Goal: Information Seeking & Learning: Learn about a topic

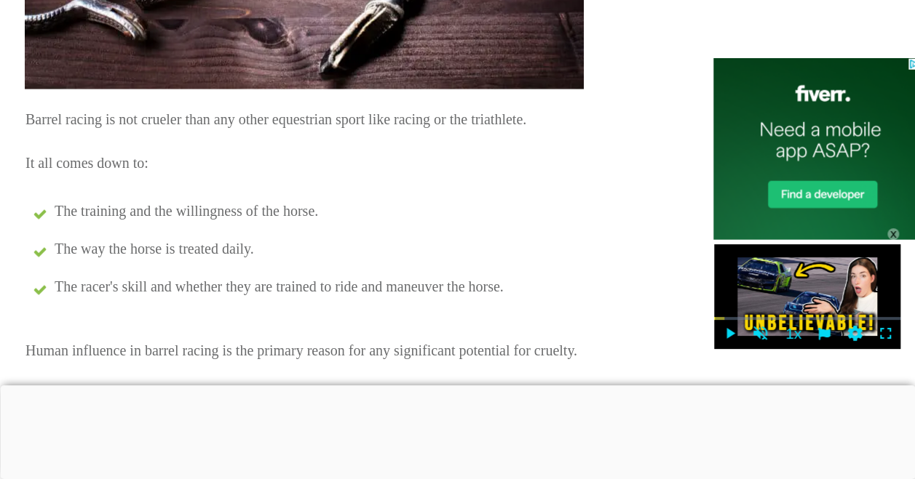
scroll to position [1823, 4]
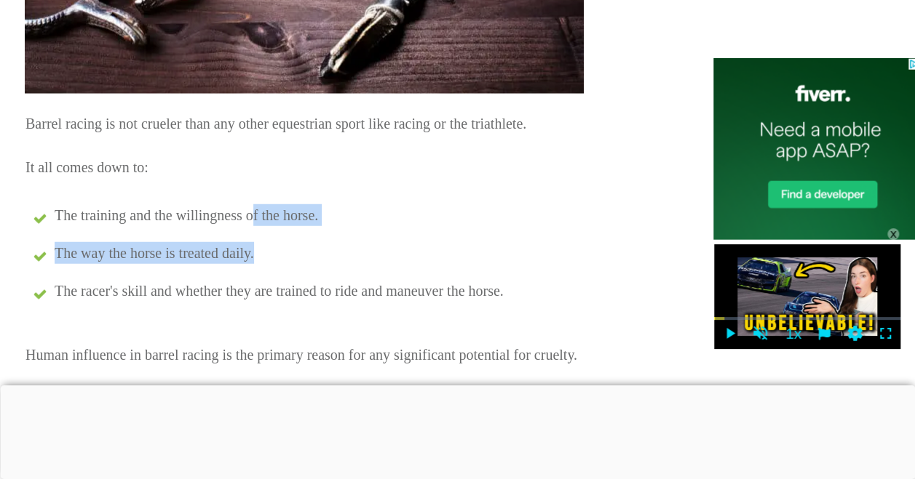
drag, startPoint x: 535, startPoint y: 246, endPoint x: 252, endPoint y: 189, distance: 289.4
click at [252, 204] on ul "The training and the willingness of the horse. The way the horse is treated dai…" at bounding box center [303, 261] width 557 height 114
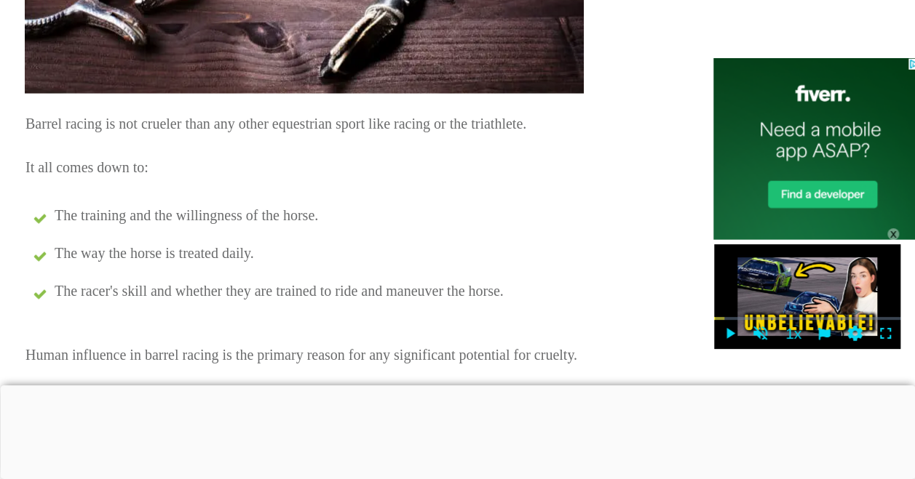
drag, startPoint x: 252, startPoint y: 189, endPoint x: 192, endPoint y: 146, distance: 73.9
click at [192, 153] on p "It all comes down to:" at bounding box center [303, 167] width 557 height 29
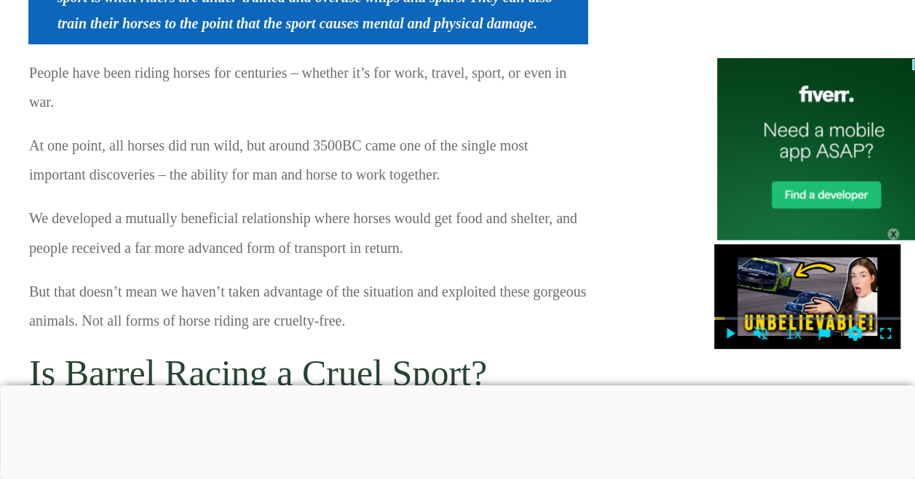
scroll to position [1123, 1]
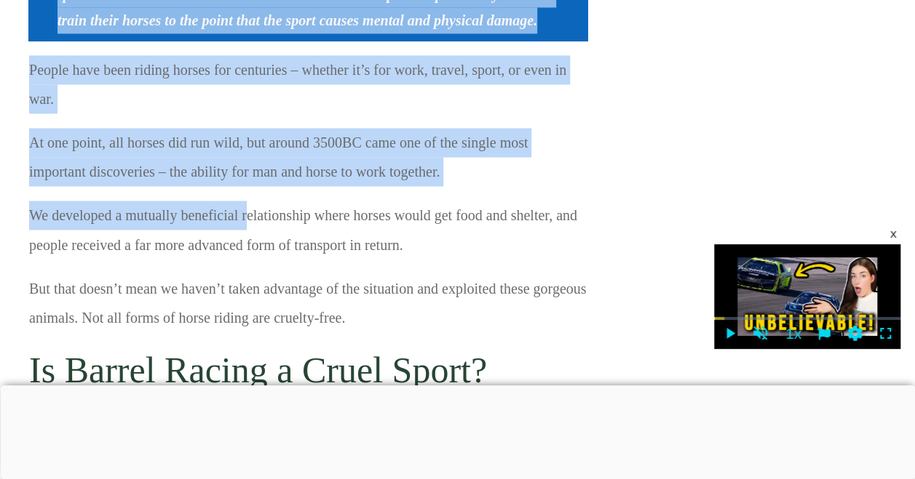
drag, startPoint x: 22, startPoint y: 182, endPoint x: 244, endPoint y: 177, distance: 222.0
click at [244, 177] on div "People have been riding horses for centuries – whether it’s for work, travel, s…" at bounding box center [307, 201] width 559 height 292
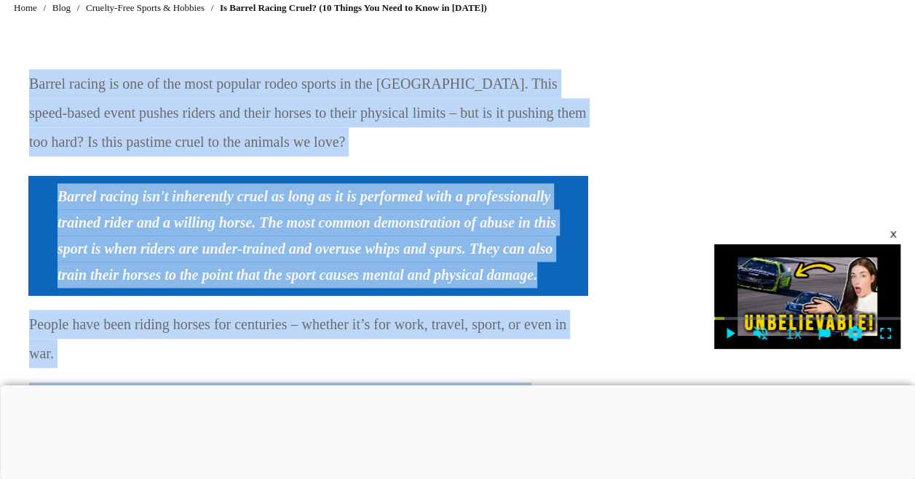
scroll to position [803, 1]
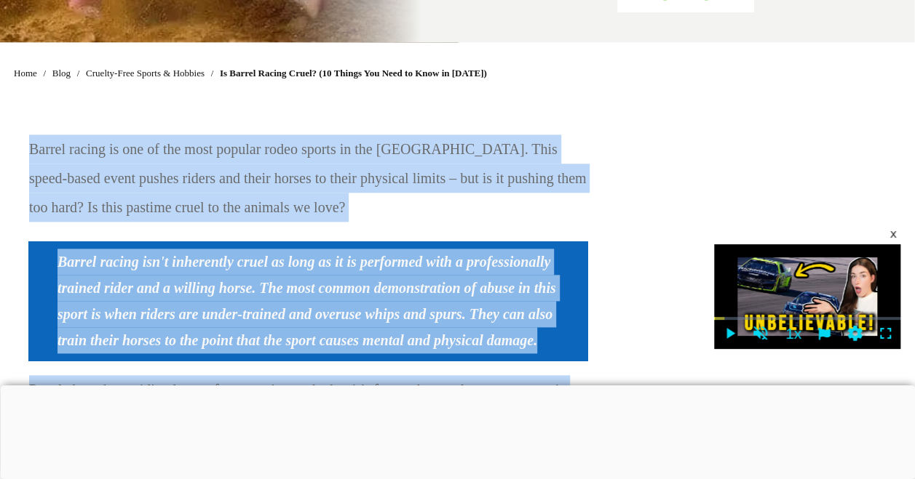
click at [336, 147] on p "Barrel racing is one of the most popular rodeo sports in the [GEOGRAPHIC_DATA].…" at bounding box center [307, 186] width 557 height 102
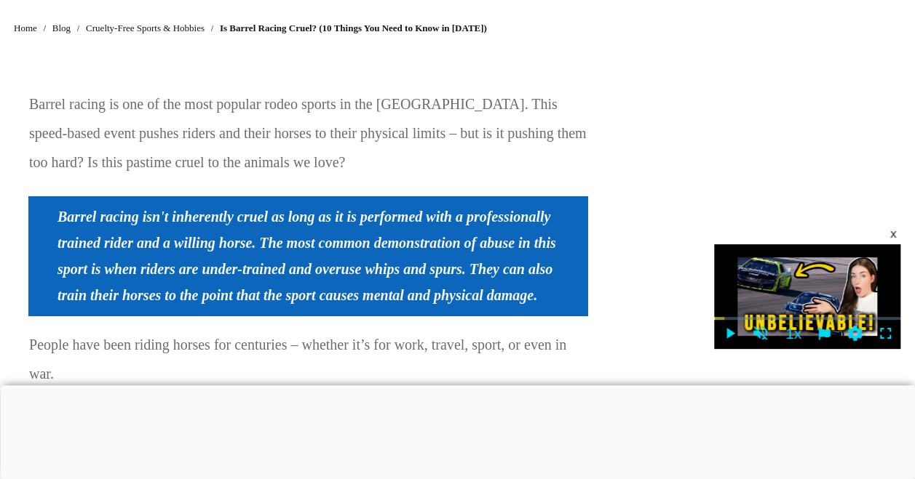
scroll to position [851, 1]
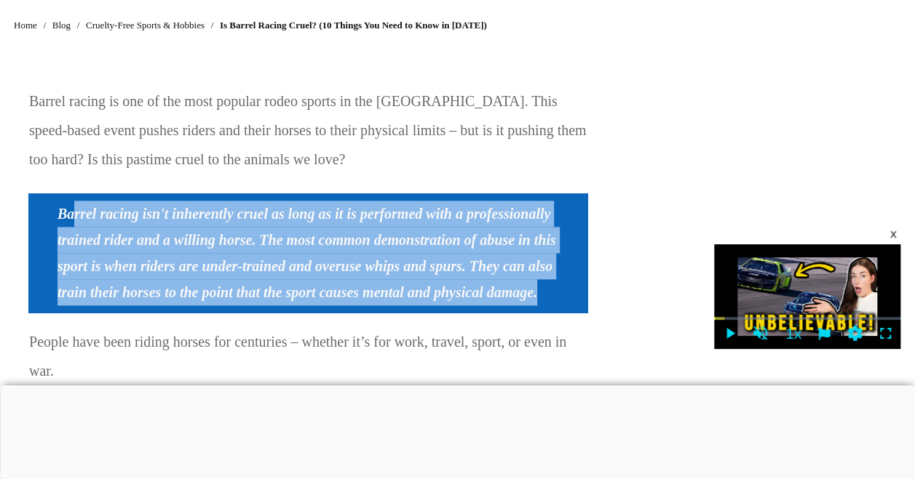
drag, startPoint x: 73, startPoint y: 196, endPoint x: 582, endPoint y: 268, distance: 514.4
click at [582, 268] on blockquote "Barrel racing isn't inherently cruel as long as it is performed with a professi…" at bounding box center [307, 253] width 559 height 119
copy strong "rrel racing isn't inherently cruel as long as it is performed with a profession…"
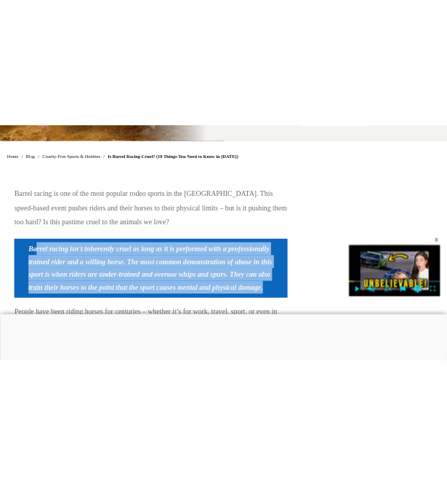
scroll to position [813, 1]
